Goal: Communication & Community: Answer question/provide support

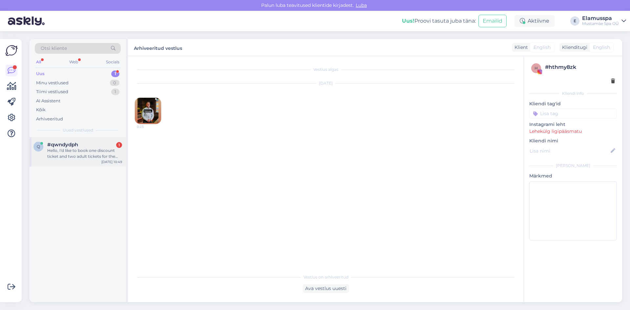
click at [109, 153] on div "Hello, I'd like to book one discount ticket and two adult tickets for the spa f…" at bounding box center [84, 154] width 75 height 12
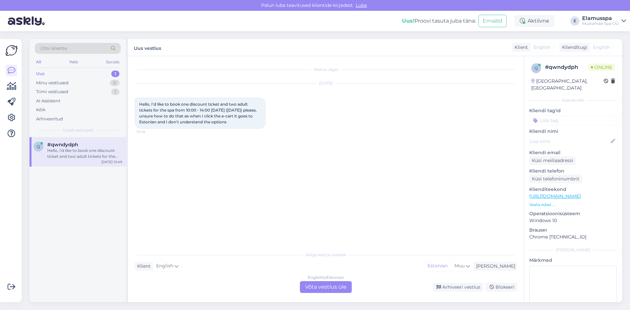
click at [320, 287] on div "English to Estonian Võta vestlus üle" at bounding box center [326, 287] width 52 height 12
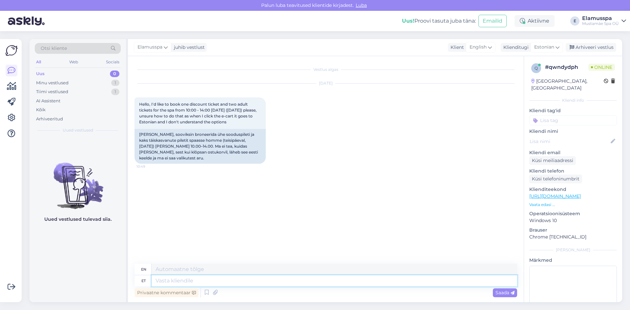
click at [232, 281] on textarea at bounding box center [335, 280] width 366 height 11
type textarea "Hello,"
type textarea "Hello, you d"
type textarea "Hello, you"
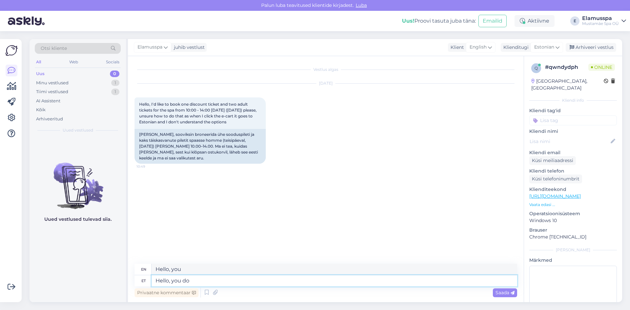
type textarea "Hello, you do n"
type textarea "Hello, how are you?"
type textarea "Hello, you do not n"
type textarea "Hello, you don't"
type textarea "Hello, you do not need t"
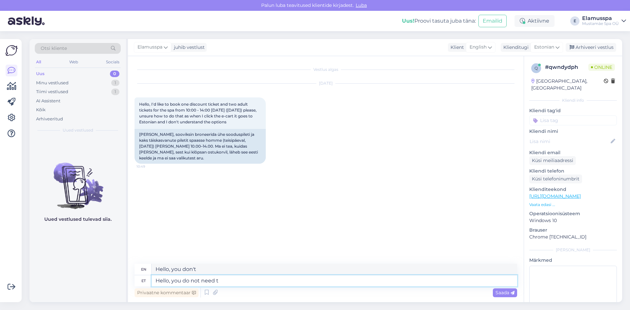
type textarea "Hello, you don't need"
type textarea "Hello, you do not need to b"
type textarea "Hello, you don't need to"
type textarea "Hello, you do not need to book an"
type textarea "Hello, you do not need to book"
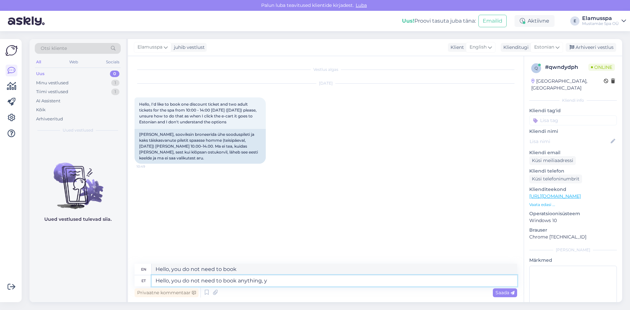
type textarea "Hello, you do not need to book anything, yo"
type textarea "Hello, you do not need to book anything,"
type textarea "Hello, you do not need to book anything, you can"
type textarea "Hello, you don't need to book anything, you"
type textarea "Hello, you do not need to book anything, you can j"
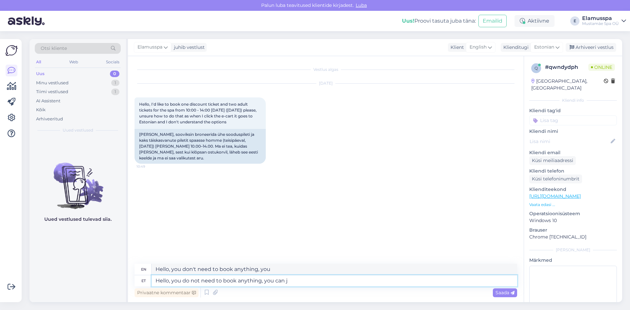
type textarea "Hello, you don't need to book anything, you can"
type textarea "Hello, you do not need to book anything, you can just"
type textarea "Hello, you don't need to book anything, you can just"
type textarea "Hello, you do not need to book anything, you can just come and"
type textarea "Hello, you don't need to book anything, you can just come"
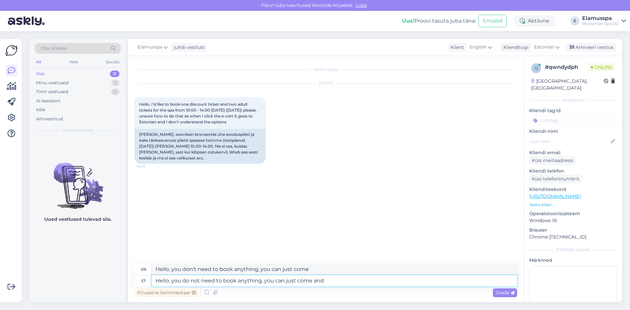
type textarea "Hello, you do not need to book anything, you can just come and b"
type textarea "Hello, you don't need to book anything, you can just come and"
type textarea "Hello, you do not need to book anything, you can just come and buy tic"
type textarea "Hello, you don't need to book anything, you can just come and buy"
type textarea "Hello, you do not need to book anything, you can just come and buy tickets."
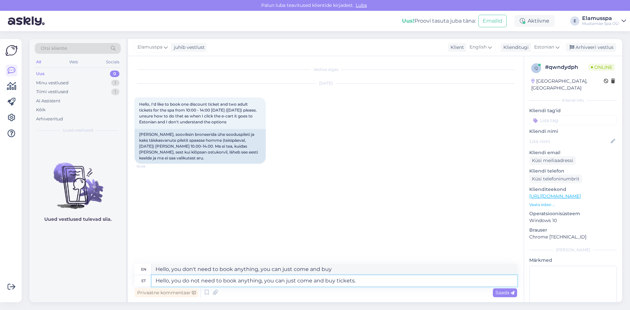
type textarea "Hello, you don't need to book anything, you can just come and buy tickets."
click at [377, 280] on textarea "Hello, you do not need to book anything, you can just come and buy tickets." at bounding box center [335, 280] width 366 height 11
type textarea "Hello, you do not need to book anything, you can just come and buy tickets."
click at [496, 294] on span "Saada" at bounding box center [505, 293] width 19 height 6
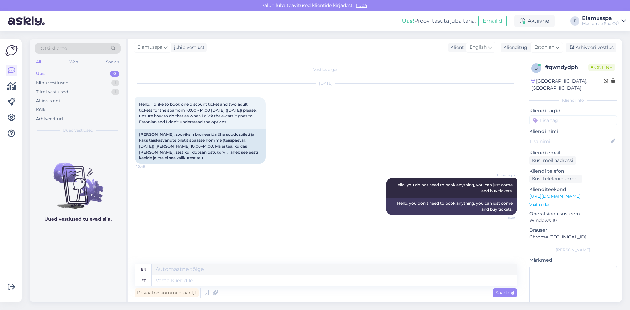
click at [576, 52] on div "Elamusspa juhib vestlust Klient English Klienditugi Estonian Arhiveeri vestlus" at bounding box center [375, 47] width 494 height 17
click at [579, 51] on div "Arhiveeri vestlus" at bounding box center [591, 47] width 51 height 9
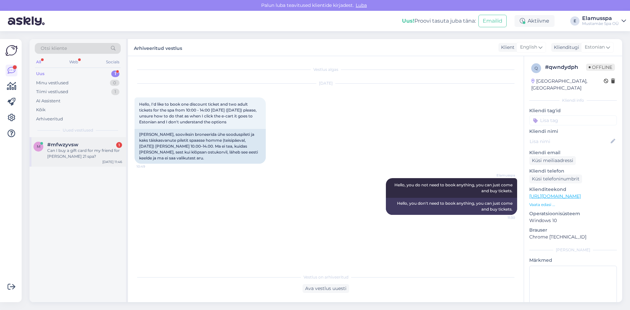
click at [113, 159] on div "Can I buy a gift card for my friend for [PERSON_NAME] 21 spa?" at bounding box center [84, 154] width 75 height 12
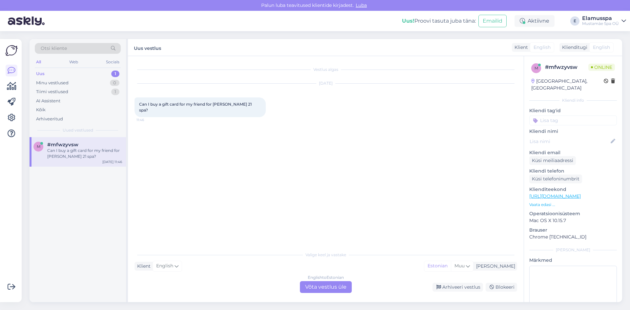
click at [324, 284] on div "English to Estonian Võta vestlus üle" at bounding box center [326, 287] width 52 height 12
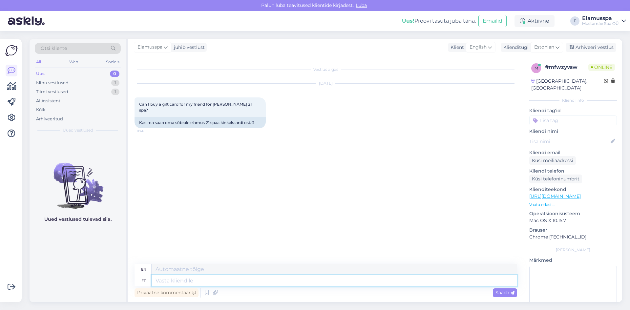
click at [321, 284] on textarea at bounding box center [335, 280] width 366 height 11
type textarea "Tere!"
type textarea "Hello!"
type textarea "Tere! Ikka"
type textarea "Hello! Still"
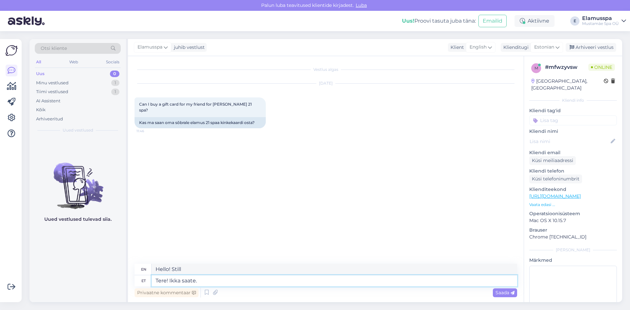
type textarea "Tere! Ikka saate."
type textarea "Hi! You still can."
type textarea "Tere! Ikka saate. Saate s"
type textarea "Hello! You can still. You can"
type textarea "Tere! Ikka saate. Saate siis"
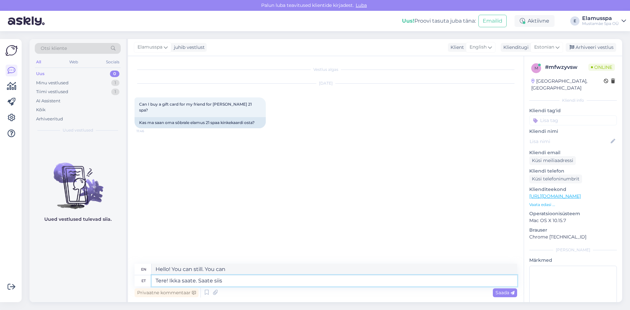
type textarea "Hello! You can still do it. You can then."
type textarea "Tere! Ikka saate. Saate siis osta m"
type textarea "Hello! You still can. You can buy then"
type textarea "Tere! Ikka saate. Saate siis osta meie"
type textarea "Hello! You still can. Then you can buy our"
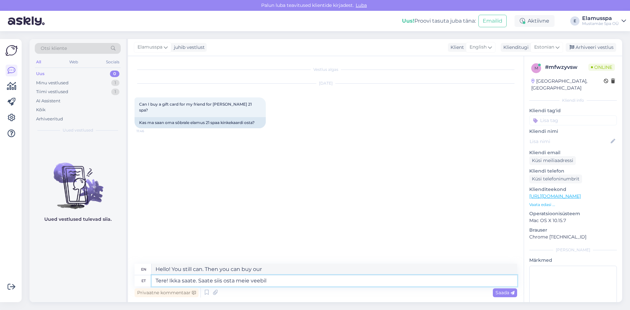
type textarea "Tere! Ikka saate. Saate siis osta meie veebile"
type textarea "Hello! You still can. You can then buy on our website"
type textarea "Tere! Ikka saate. Saate siis osta meie veebip"
type textarea "Hello! You still can. You can then buy from our website"
type textarea "Tere! Ikka saate. Saate siis osta meie veebipoes s"
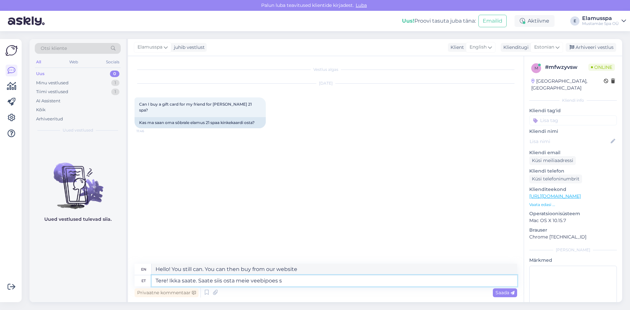
type textarea "Hello! You still can. You can then buy in our online store"
type textarea "Tere! Ikka saate. Saate siis osta meie veebipoes seda"
type textarea "Hello! You still can. You can then buy it in our online store"
click at [234, 283] on textarea "Tere! Ikka saate. Saate siis osta meie veebipoes seda" at bounding box center [335, 280] width 366 height 11
type textarea "Tere! Ikka saate. Saate siis osta online, meie veebipoes seda"
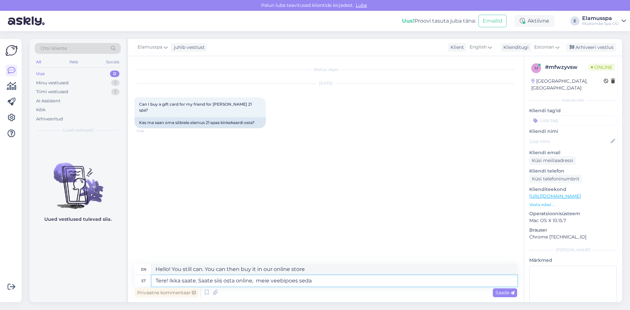
type textarea "Hello! You still can. You can then buy it online, in our online store."
click at [346, 282] on textarea "Tere! Ikka saate. Saate siis osta online, meie veebipoes seda" at bounding box center [335, 280] width 366 height 11
type textarea "Tere! Ikka saate. Saate siis osta online, meie veebipoes seda või"
type textarea "Hello! You still can. You can then buy online, in our online store or"
type textarea "Tere! Ikka saate. Saate siis osta online, meie veebipoes seda või tulla k"
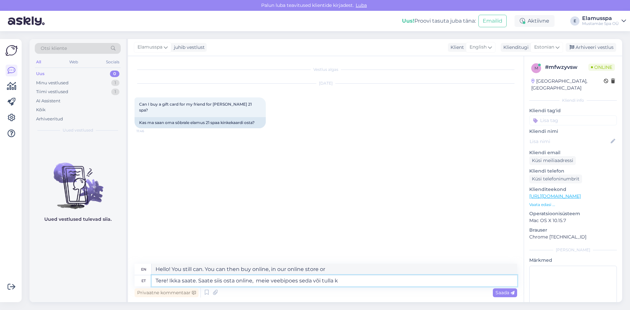
type textarea "Hello! You still can. You can buy it online, in our online store or come"
type textarea "Tere! Ikka saate. Saate siis osta online, meie veebipoes seda või [PERSON_NAME]"
type textarea "Hello! You still can. You can buy it online, in our online store or come to us."
type textarea "Tere! Ikka saate. Saate siis osta online, meie veebipoes seda või tulla [PERSON…"
type textarea "Hello! You still can. You can buy it online, in our online store or come and"
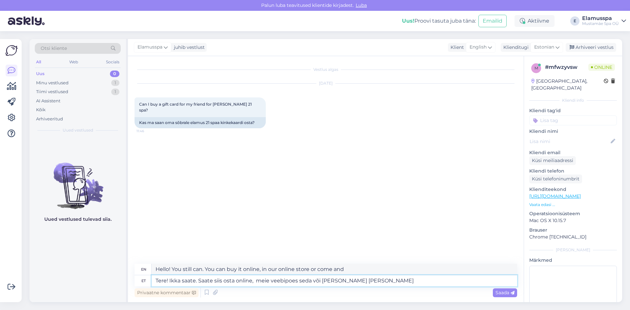
type textarea "Tere! Ikka saate. Saate siis osta online, meie veebipoes seda või [PERSON_NAME]…"
type textarea "Hello! You still can. You can buy it online, in our online store or come and ge…"
type textarea "Tere! Ikka saate. Saate siis osta online, meie veebipoes seda või [PERSON_NAME]…"
type textarea "Hello! You still can. You can buy it online, in our online store or come and ge…"
type textarea "Tere! Ikka saate. Saate siis osta online, meie veebipoes seda või [PERSON_NAME]…"
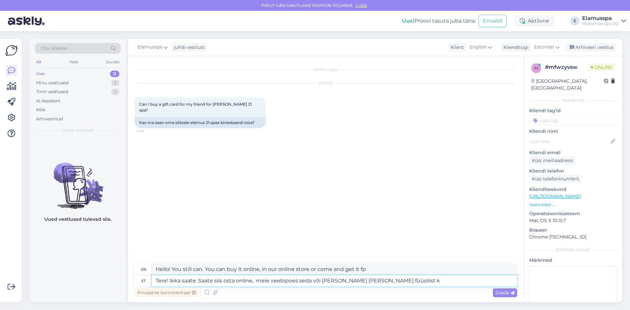
type textarea "Hello! You still can. You can then buy it online, in our online store, or come …"
type textarea "Tere! Ikka saate. Saate siis osta online, meie veebipoes seda või [PERSON_NAME]…"
type textarea "Hi! You still can. You can buy it online, in our online store, or come in and g…"
click at [372, 282] on textarea "Tere! Ikka saate. Saate siis osta online, meie veebipoes seda või [PERSON_NAME]…" at bounding box center [335, 280] width 366 height 11
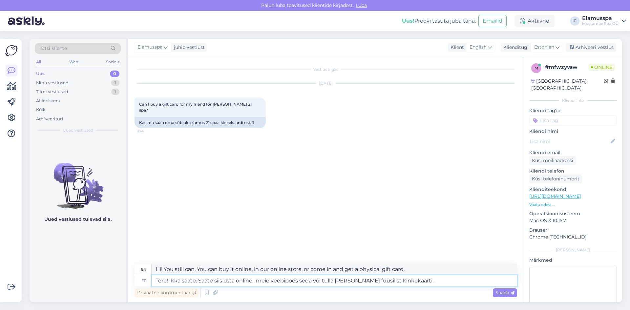
type textarea "Tere! Ikka saate. Saate siis osta online, meie veebipoes seda või tulla [PERSON…"
type textarea "Hello! You still can. You can buy it online, in our online store, or come and g…"
type textarea "Tere! Ikka saate. Saate siis osta online, meie veebipoes seda või tulla [PERSON…"
type textarea "Hello! You still can. You can then buy it online, in our online store, or come …"
type textarea "Tere! Ikka saate. Saate siis osta online, meie veebipoes seda või [PERSON_NAME]…"
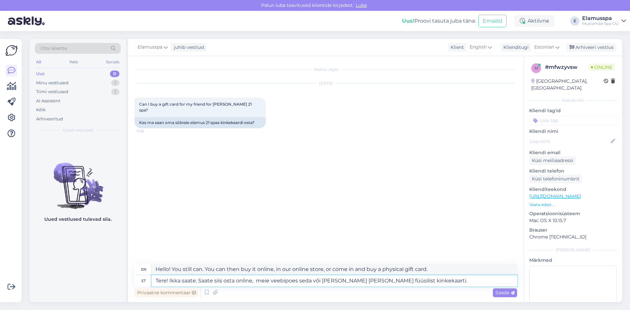
type textarea "Hi! You still can. You can buy it online, in our online store, or come in and b…"
type textarea "Tere! Ikka saate. Saate siis osta online, meie veebipoes seda või [PERSON_NAME]…"
click at [496, 295] on span "Saada" at bounding box center [505, 293] width 19 height 6
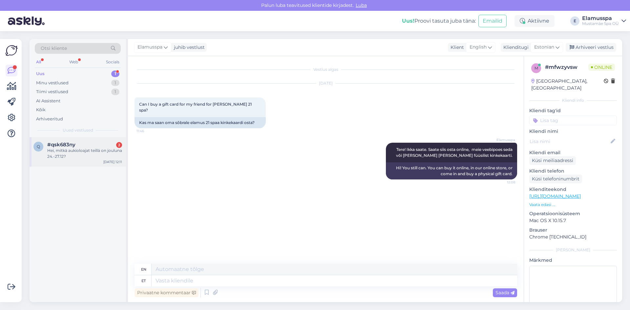
click at [81, 142] on div "#qsk683ny 2" at bounding box center [84, 145] width 75 height 6
